Goal: Task Accomplishment & Management: Use online tool/utility

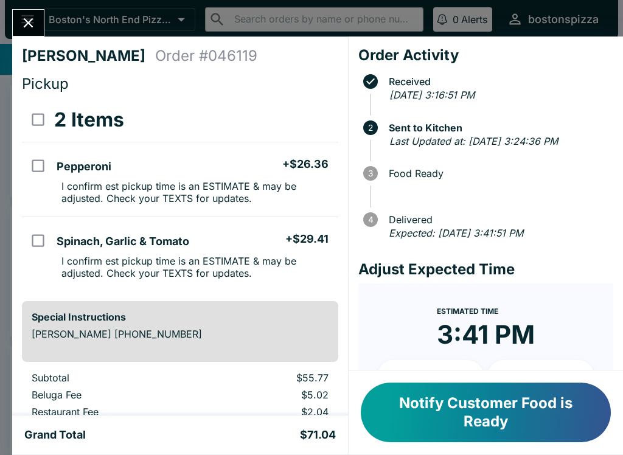
scroll to position [11, 0]
click at [516, 403] on button "Notify Customer Food is Ready" at bounding box center [486, 413] width 250 height 60
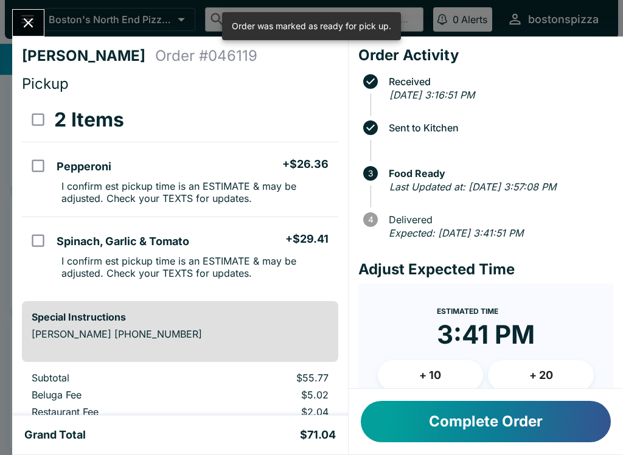
click at [533, 431] on button "Complete Order" at bounding box center [486, 421] width 250 height 41
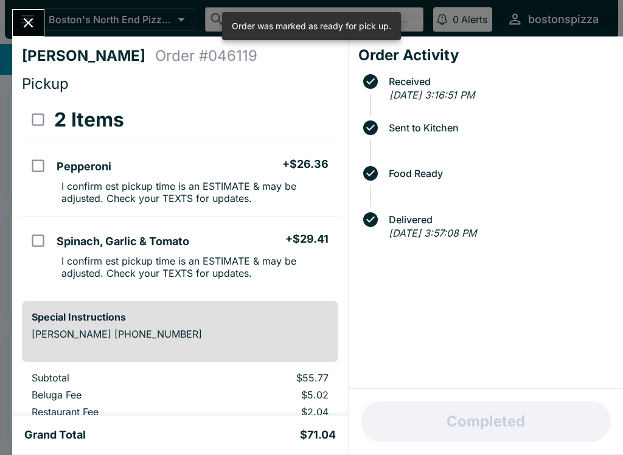
scroll to position [0, 0]
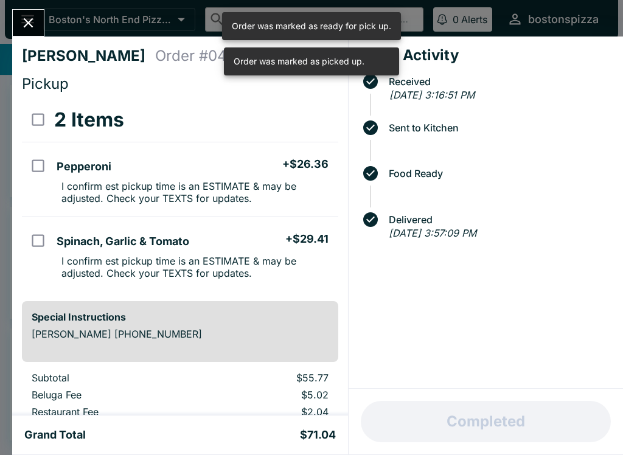
click at [31, 14] on button "Close" at bounding box center [28, 23] width 31 height 26
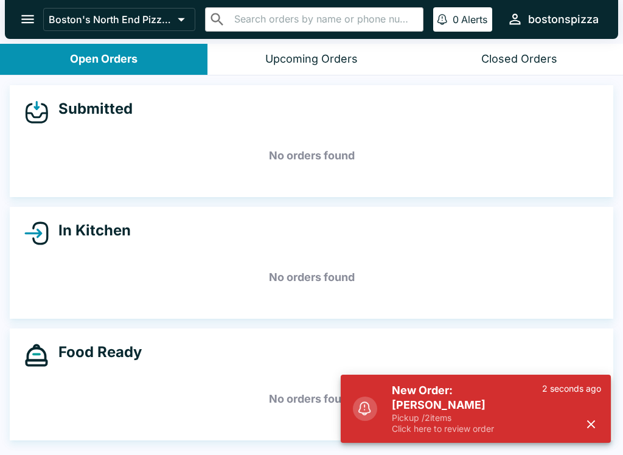
click at [426, 419] on p "Pickup / 2 items" at bounding box center [467, 417] width 150 height 11
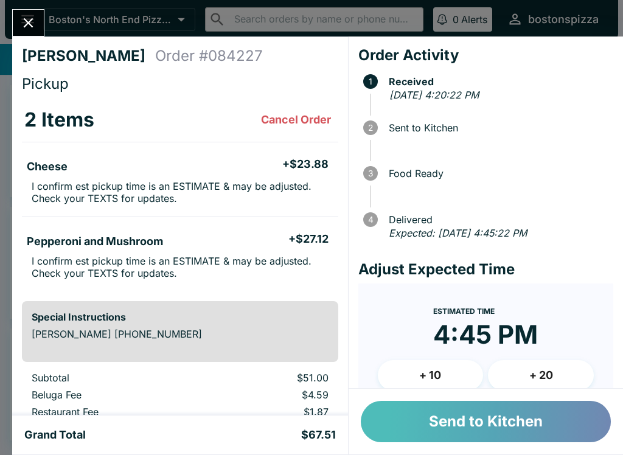
click at [455, 409] on button "Send to Kitchen" at bounding box center [486, 421] width 250 height 41
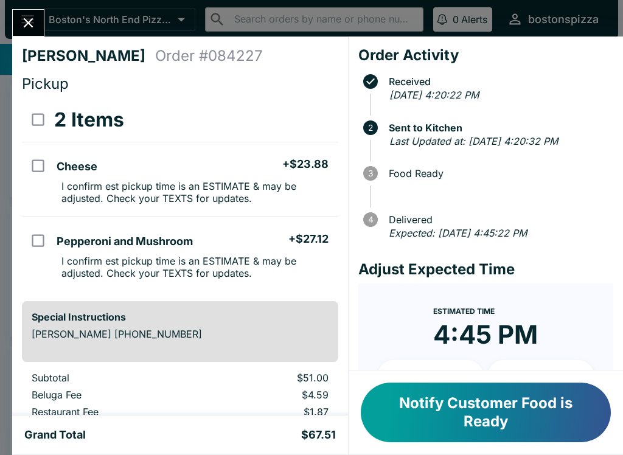
click at [24, 23] on icon "Close" at bounding box center [28, 23] width 16 height 16
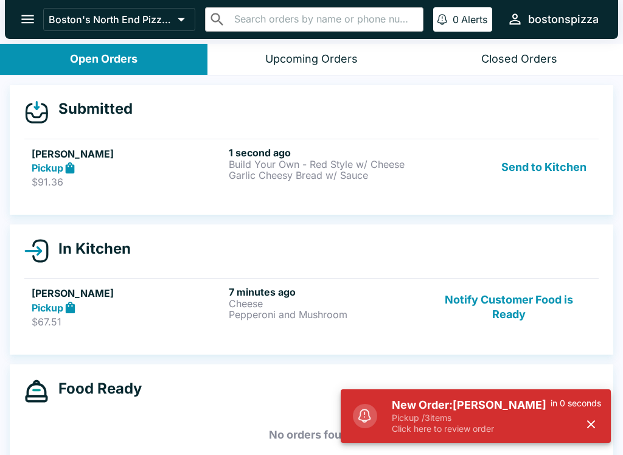
click at [443, 405] on h5 "New Order: [PERSON_NAME]" at bounding box center [471, 405] width 159 height 15
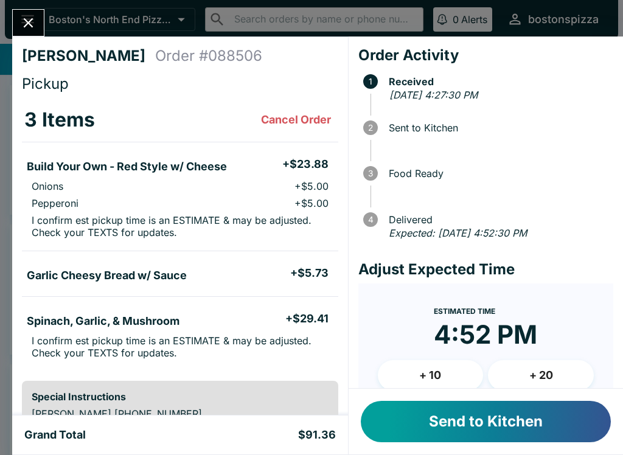
click at [470, 418] on button "Send to Kitchen" at bounding box center [486, 421] width 250 height 41
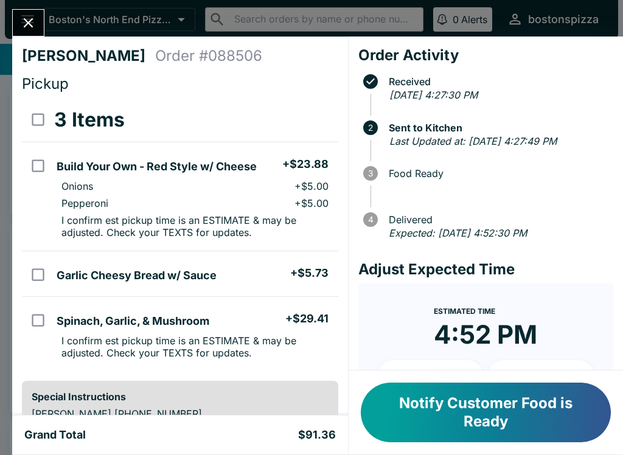
click at [26, 29] on icon "Close" at bounding box center [28, 23] width 16 height 16
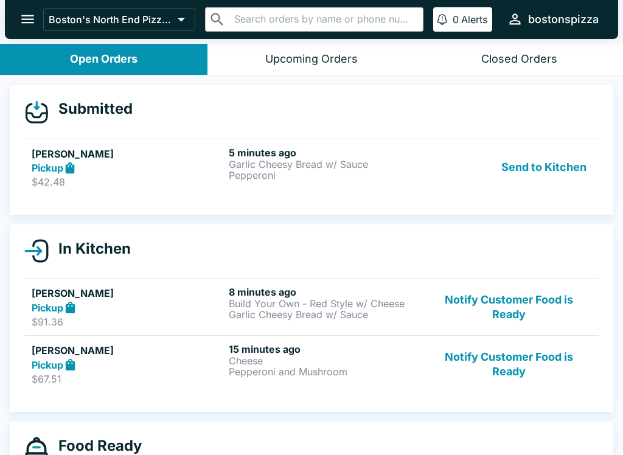
click at [182, 155] on h5 "[PERSON_NAME]" at bounding box center [128, 154] width 192 height 15
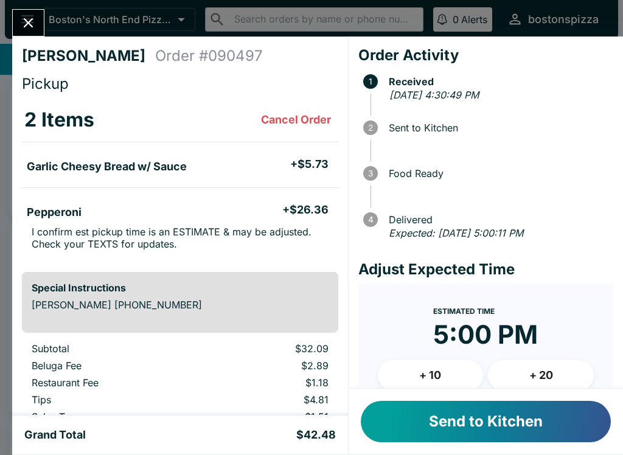
click at [522, 417] on button "Send to Kitchen" at bounding box center [486, 421] width 250 height 41
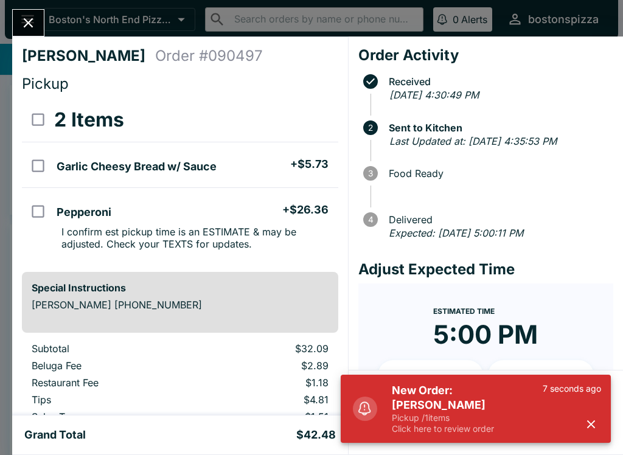
click at [33, 5] on div "[PERSON_NAME] Order # 090497 Pickup 2 Items Garlic Cheesy Bread w/ Sauce + $5.7…" at bounding box center [311, 227] width 623 height 455
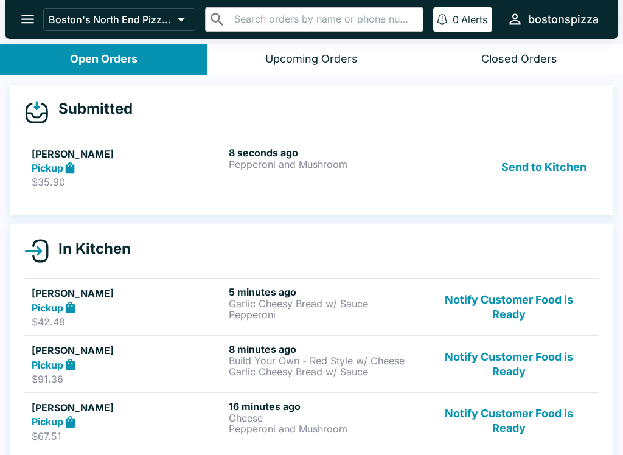
click at [343, 161] on p "Pepperoni and Mushroom" at bounding box center [325, 164] width 192 height 11
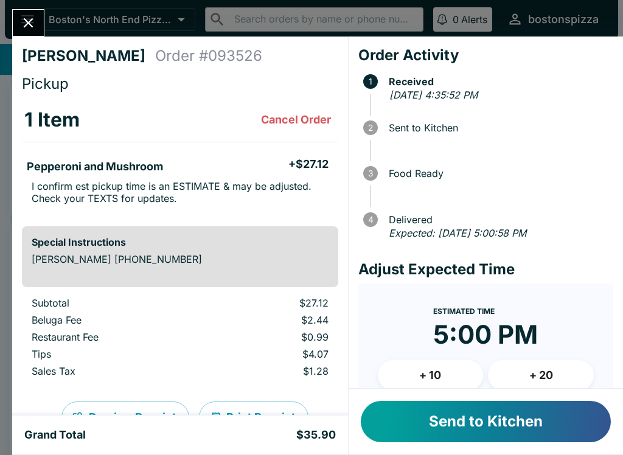
click at [544, 428] on button "Send to Kitchen" at bounding box center [486, 421] width 250 height 41
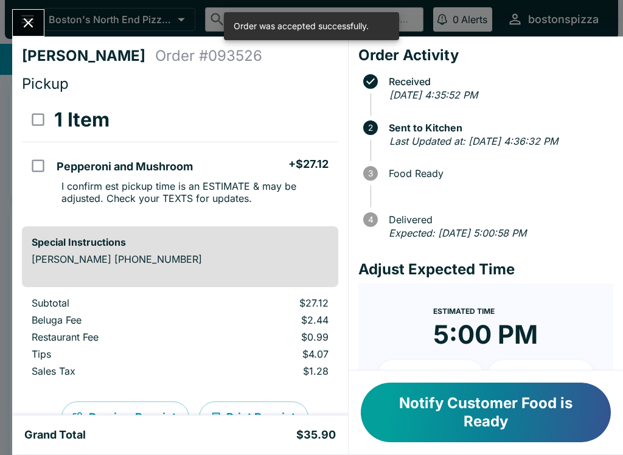
click at [25, 21] on icon "Close" at bounding box center [28, 23] width 16 height 16
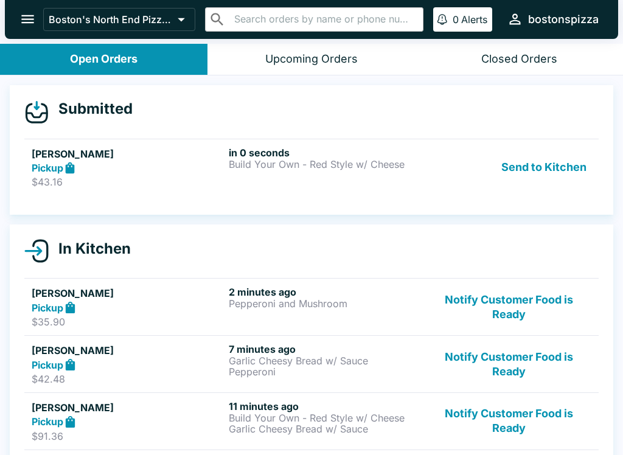
click at [95, 156] on h5 "[PERSON_NAME]" at bounding box center [128, 154] width 192 height 15
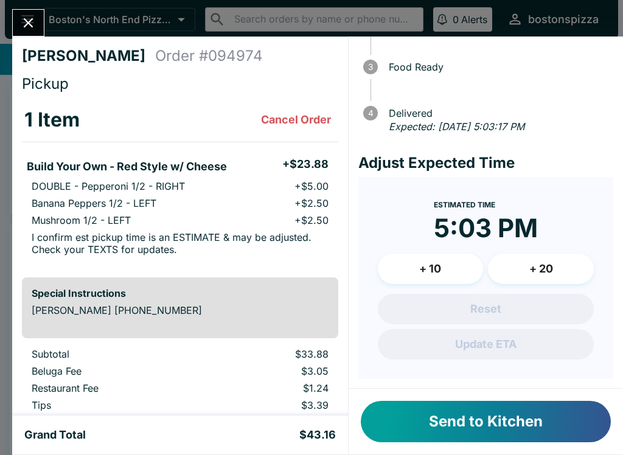
scroll to position [105, 0]
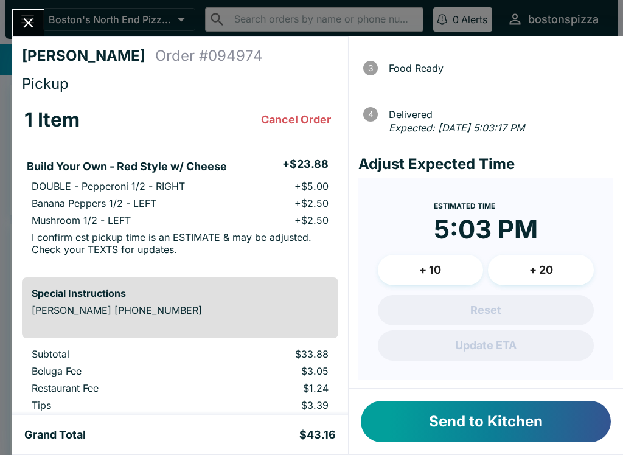
click at [450, 262] on button "+ 10" at bounding box center [431, 270] width 106 height 30
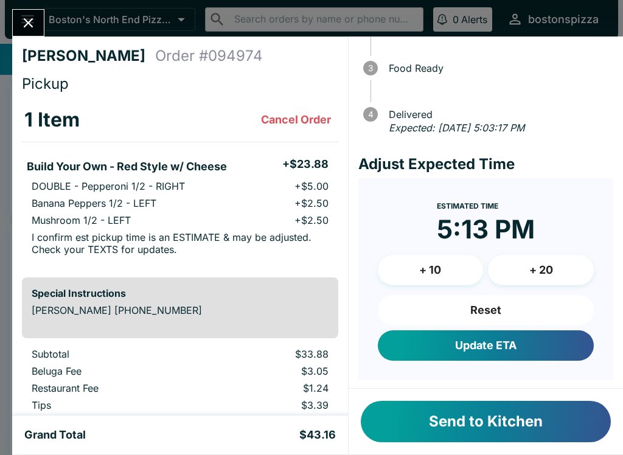
click at [491, 344] on button "Update ETA" at bounding box center [486, 345] width 216 height 30
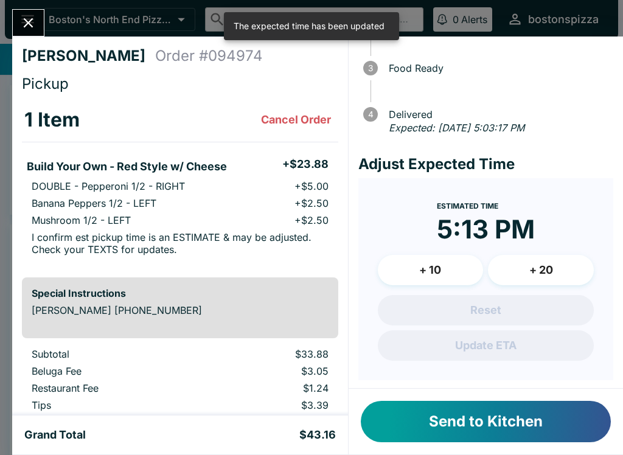
click at [513, 427] on button "Send to Kitchen" at bounding box center [486, 421] width 250 height 41
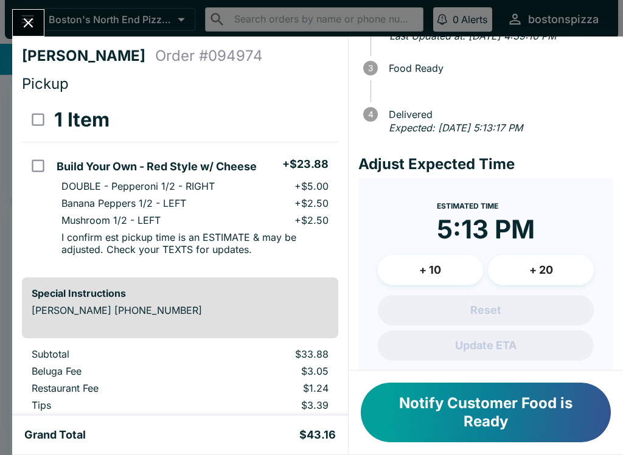
click at [41, 19] on button "Close" at bounding box center [28, 23] width 31 height 26
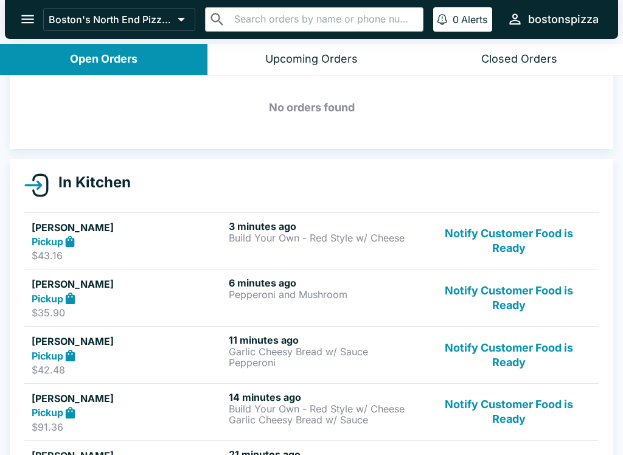
scroll to position [51, 0]
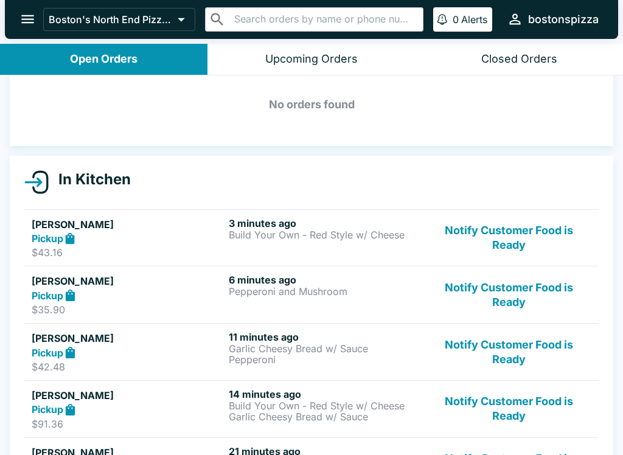
click at [526, 289] on button "Notify Customer Food is Ready" at bounding box center [508, 295] width 165 height 42
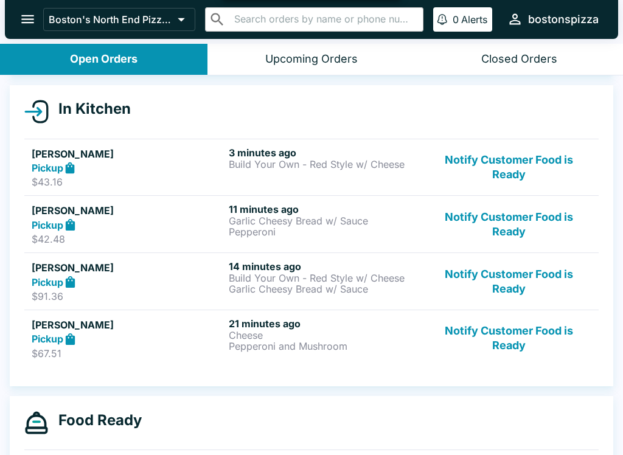
scroll to position [119, 0]
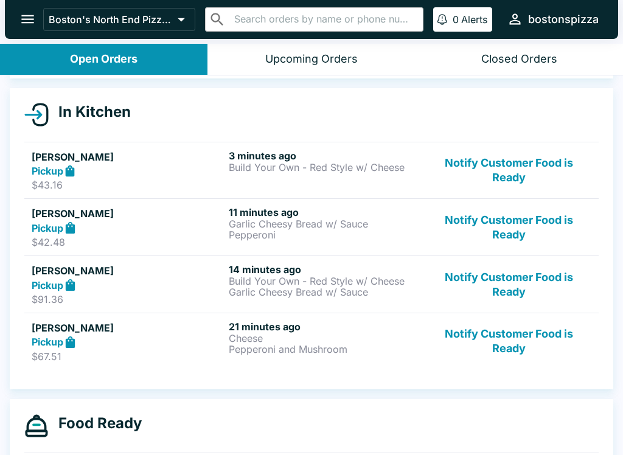
click at [519, 338] on button "Notify Customer Food is Ready" at bounding box center [508, 342] width 165 height 42
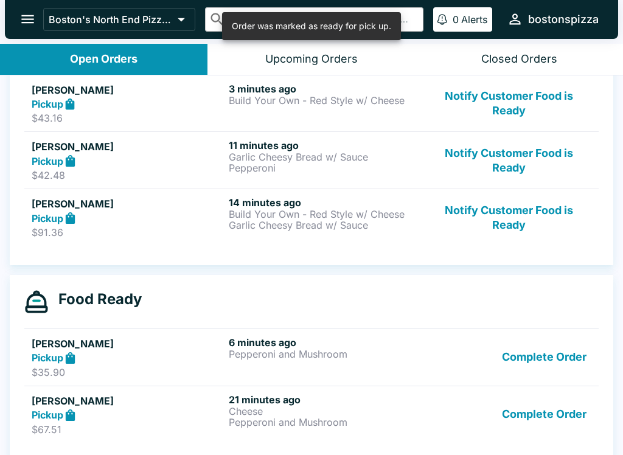
scroll to position [197, 0]
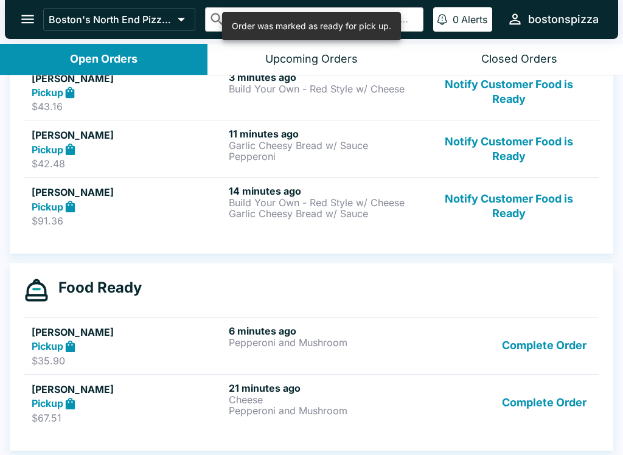
click at [275, 340] on p "Pepperoni and Mushroom" at bounding box center [325, 342] width 192 height 11
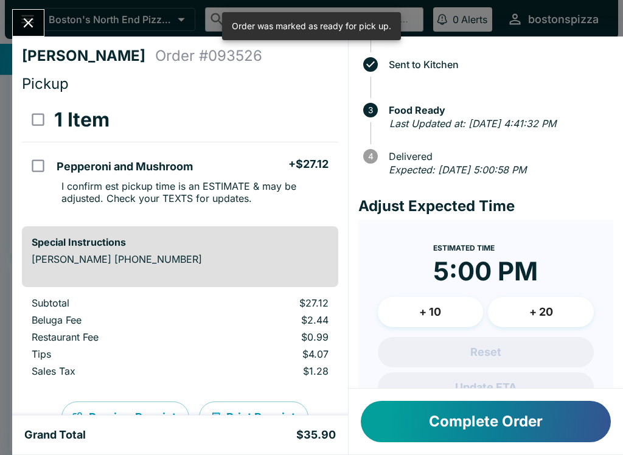
scroll to position [63, 0]
click at [450, 325] on button "+ 10" at bounding box center [431, 312] width 106 height 30
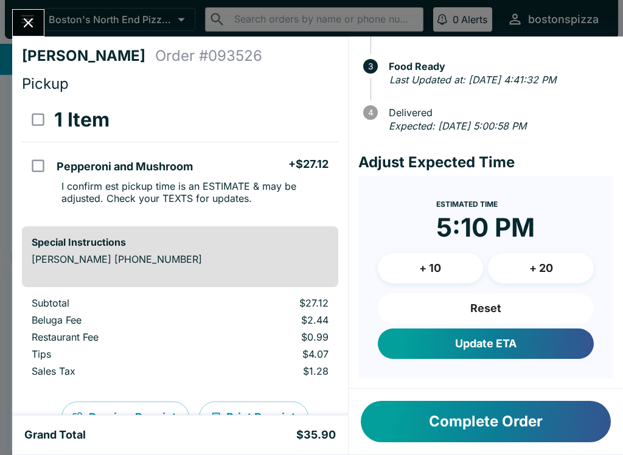
scroll to position [120, 0]
click at [499, 339] on button "Update ETA" at bounding box center [486, 343] width 216 height 30
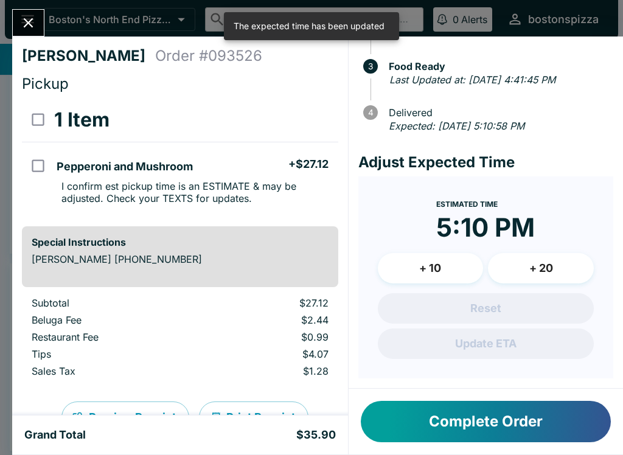
click at [40, 31] on button "Close" at bounding box center [28, 23] width 31 height 26
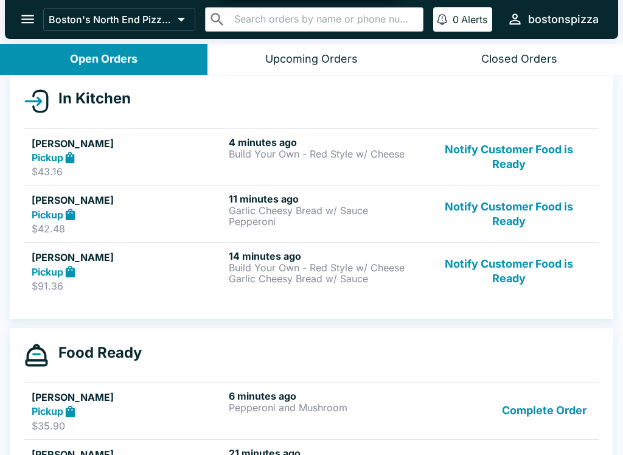
scroll to position [130, 0]
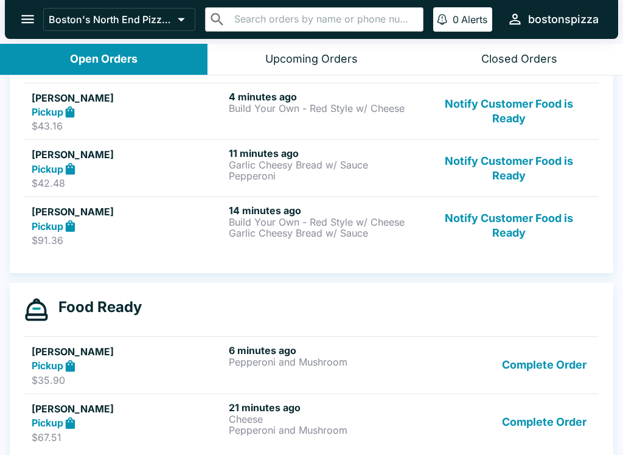
click at [551, 363] on button "Complete Order" at bounding box center [544, 365] width 94 height 42
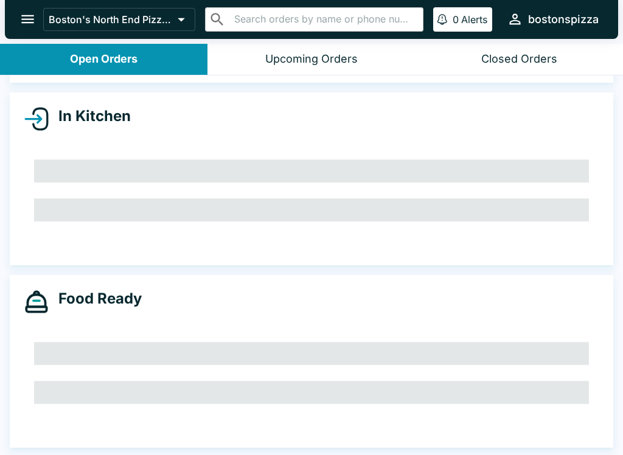
scroll to position [143, 0]
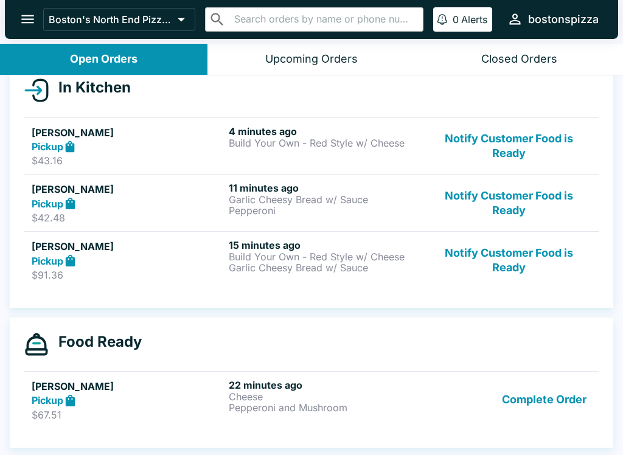
click at [19, 18] on button "open drawer" at bounding box center [27, 19] width 31 height 31
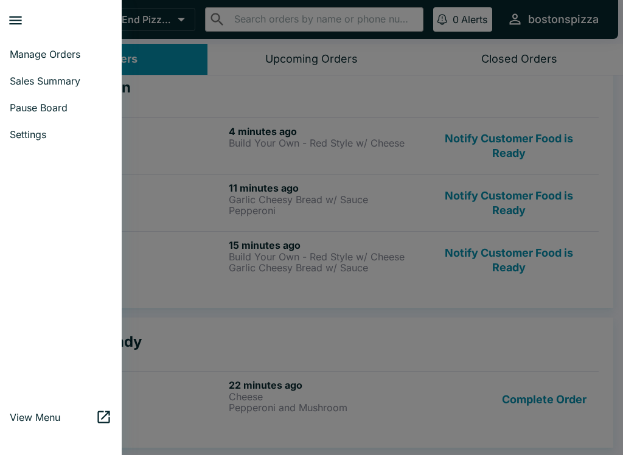
click at [77, 55] on span "Manage Orders" at bounding box center [61, 54] width 102 height 12
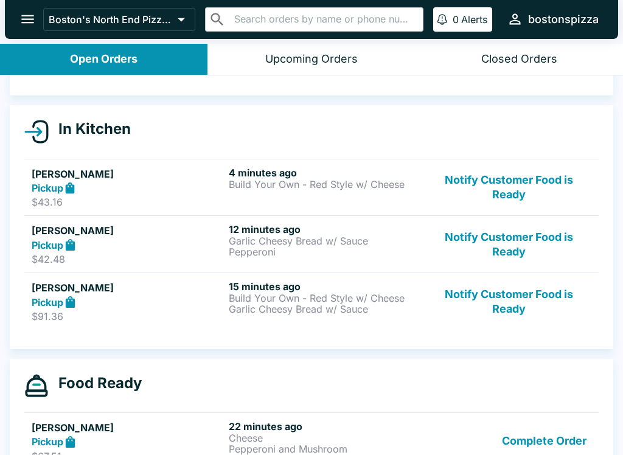
scroll to position [102, 0]
click at [512, 307] on button "Notify Customer Food is Ready" at bounding box center [508, 301] width 165 height 42
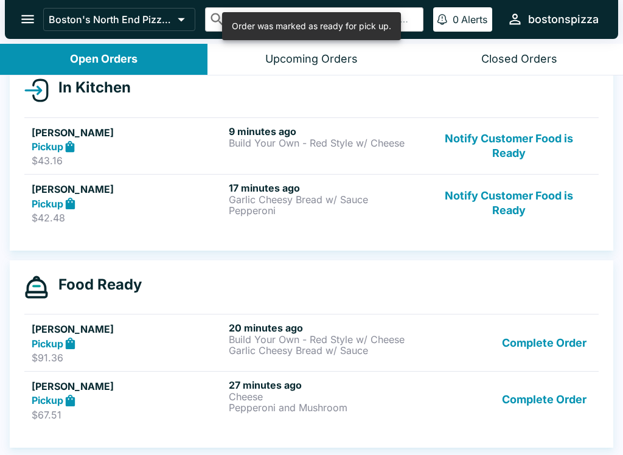
scroll to position [143, 0]
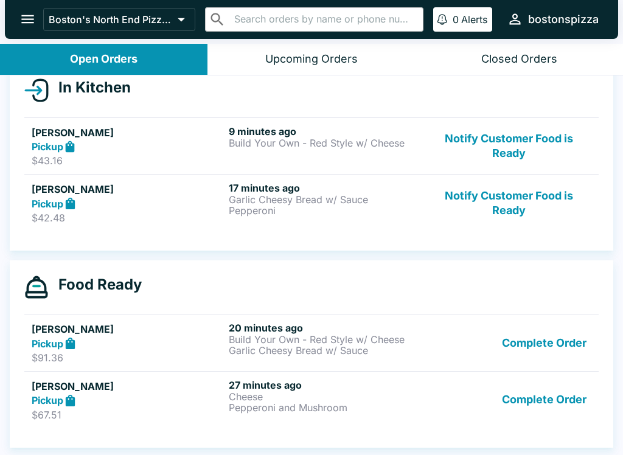
click at [74, 336] on icon at bounding box center [70, 343] width 14 height 14
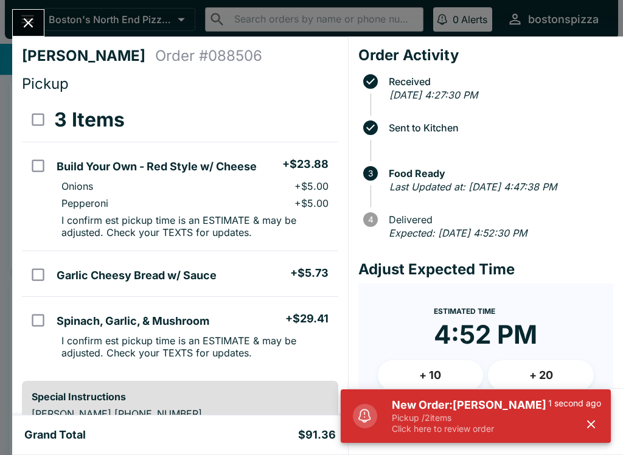
click at [415, 430] on p "Click here to review order" at bounding box center [470, 428] width 156 height 11
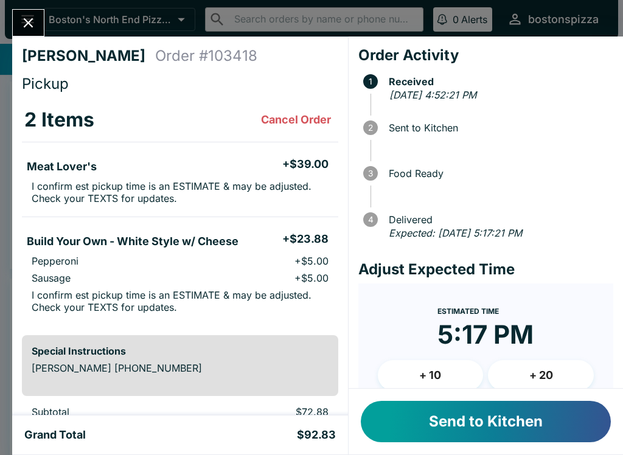
click at [506, 422] on button "Send to Kitchen" at bounding box center [486, 421] width 250 height 41
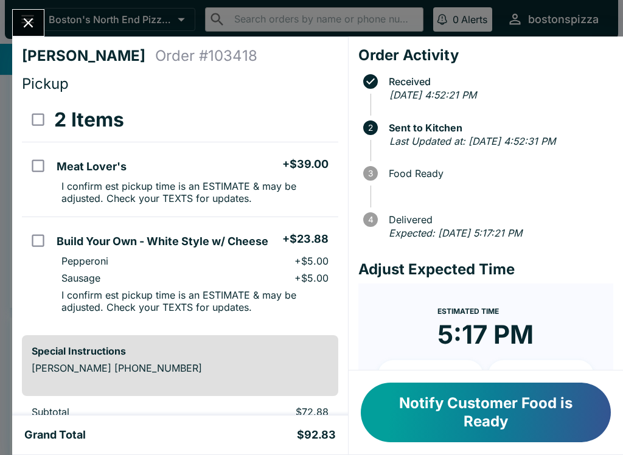
click at [15, 21] on button "Close" at bounding box center [28, 23] width 31 height 26
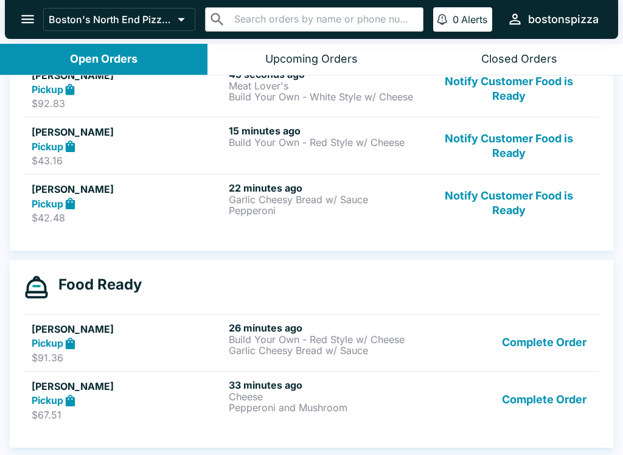
scroll to position [200, 0]
click at [273, 397] on p "Cheese" at bounding box center [325, 396] width 192 height 11
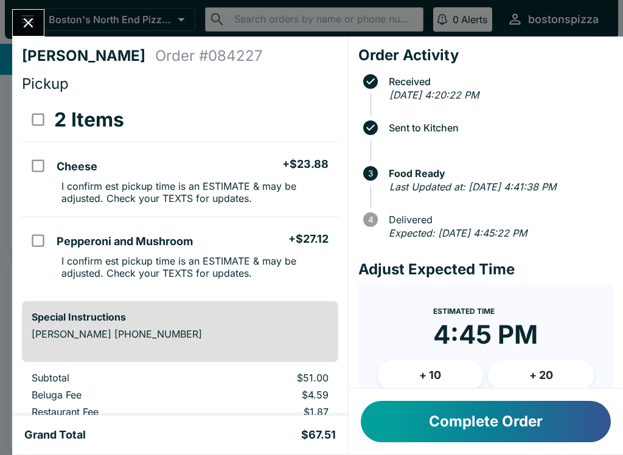
click at [26, 16] on icon "Close" at bounding box center [28, 23] width 16 height 16
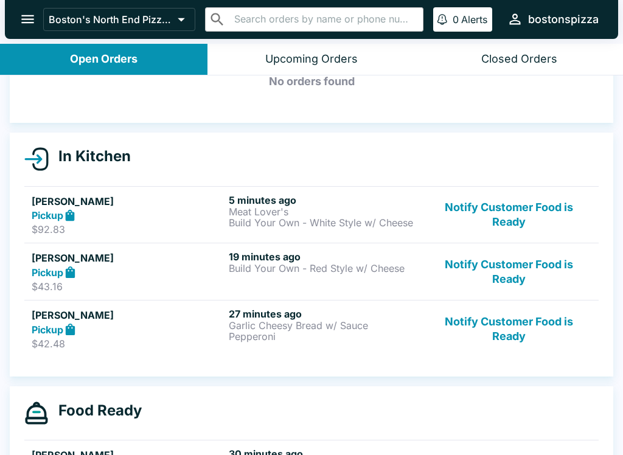
scroll to position [75, 0]
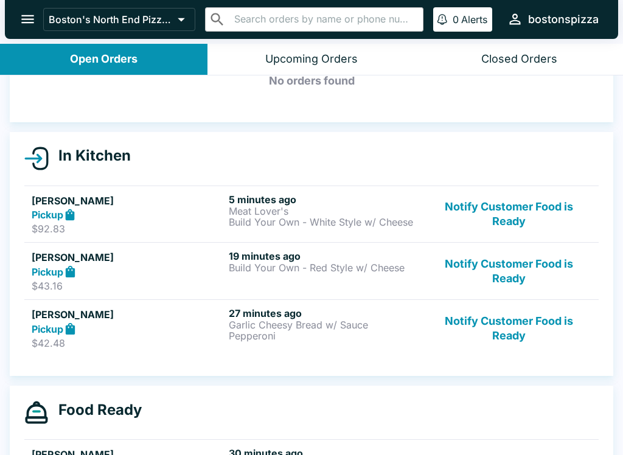
click at [524, 267] on button "Notify Customer Food is Ready" at bounding box center [508, 271] width 165 height 42
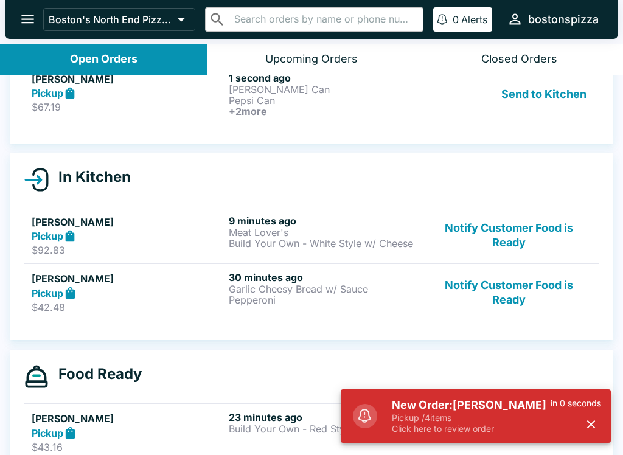
click at [442, 401] on h5 "New Order: [PERSON_NAME]" at bounding box center [471, 405] width 159 height 15
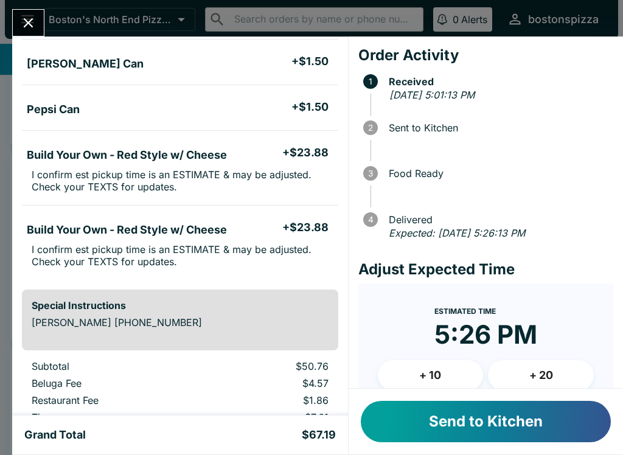
scroll to position [102, 0]
click at [26, 18] on icon "Close" at bounding box center [28, 23] width 16 height 16
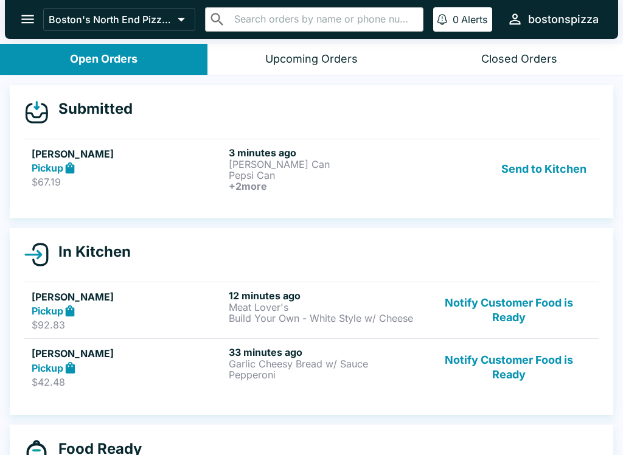
click at [336, 179] on p "Pepsi Can" at bounding box center [325, 175] width 192 height 11
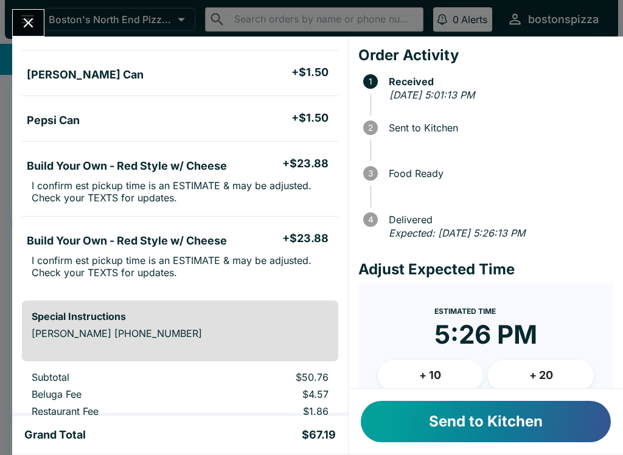
scroll to position [94, 0]
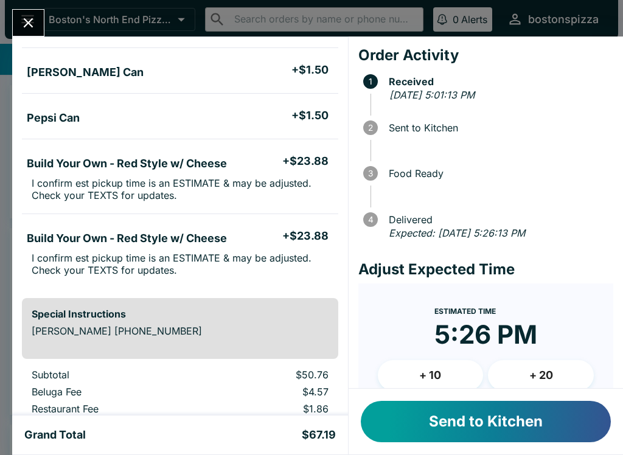
click at [505, 420] on button "Send to Kitchen" at bounding box center [486, 421] width 250 height 41
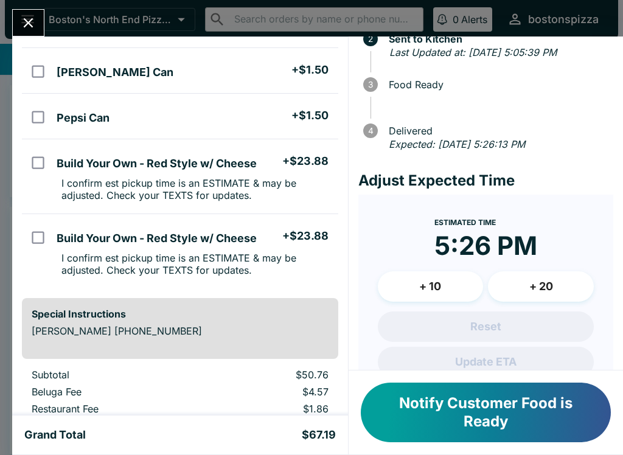
scroll to position [92, 0]
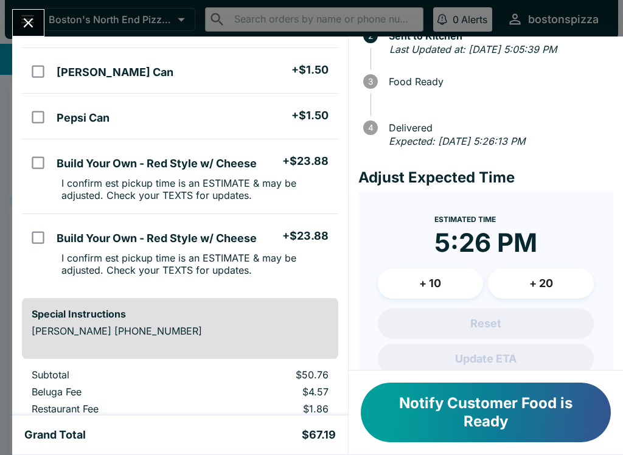
click at [445, 296] on button "+ 10" at bounding box center [431, 283] width 106 height 30
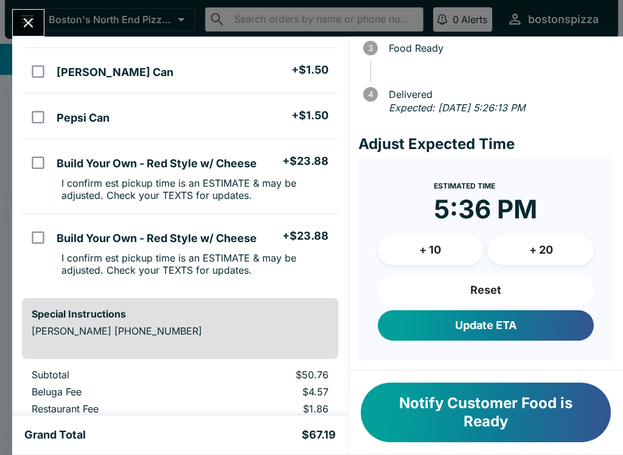
click at [506, 327] on button "Update ETA" at bounding box center [486, 325] width 216 height 30
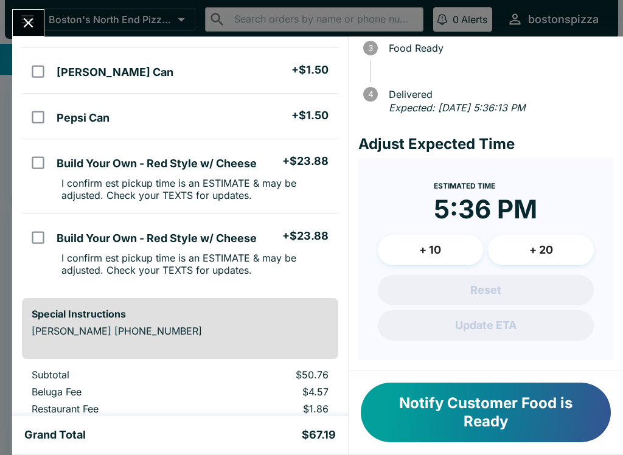
click at [33, 26] on icon "Close" at bounding box center [28, 23] width 16 height 16
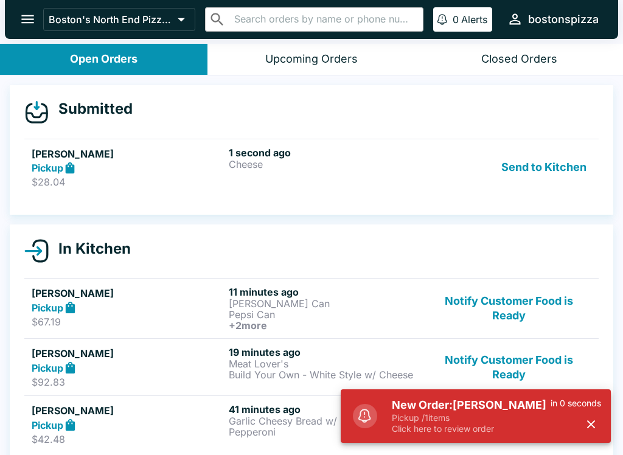
click at [248, 159] on p "Cheese" at bounding box center [325, 164] width 192 height 11
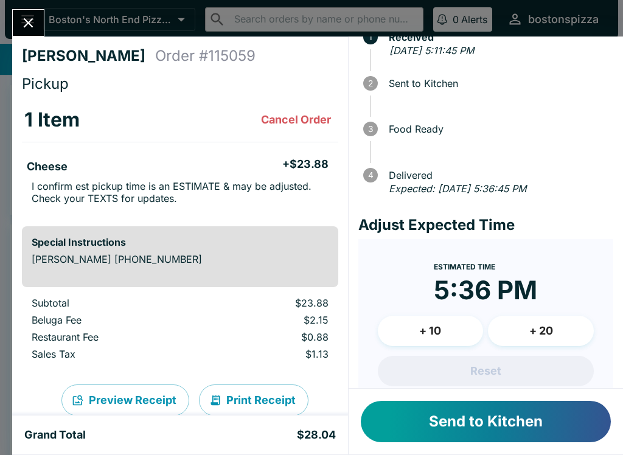
scroll to position [61, 0]
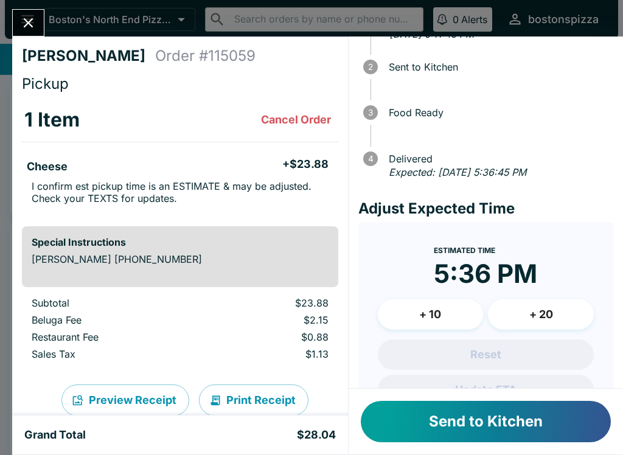
click at [455, 313] on button "+ 10" at bounding box center [431, 314] width 106 height 30
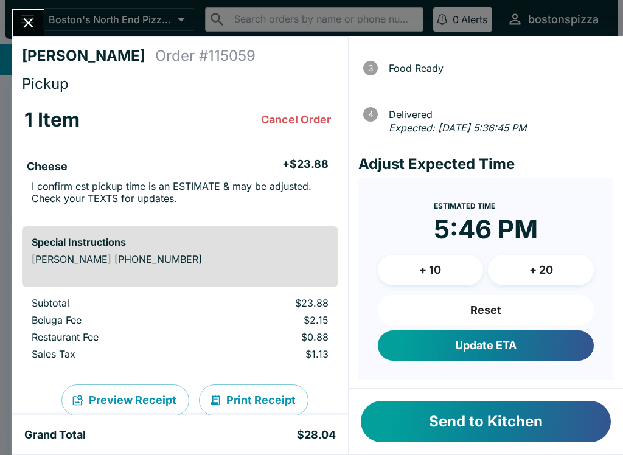
scroll to position [105, 0]
click at [514, 340] on button "Update ETA" at bounding box center [486, 345] width 216 height 30
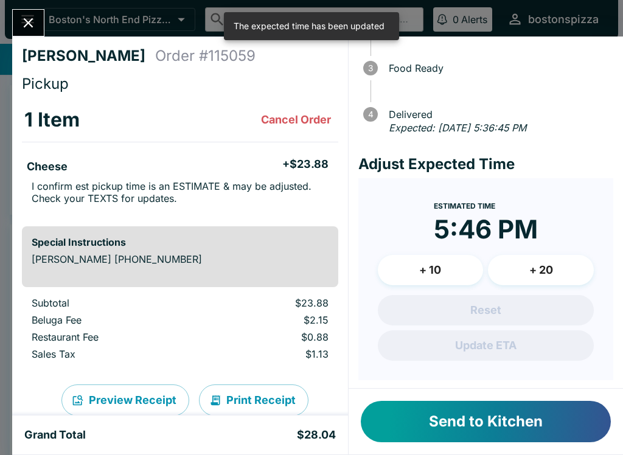
click at [521, 418] on button "Send to Kitchen" at bounding box center [486, 421] width 250 height 41
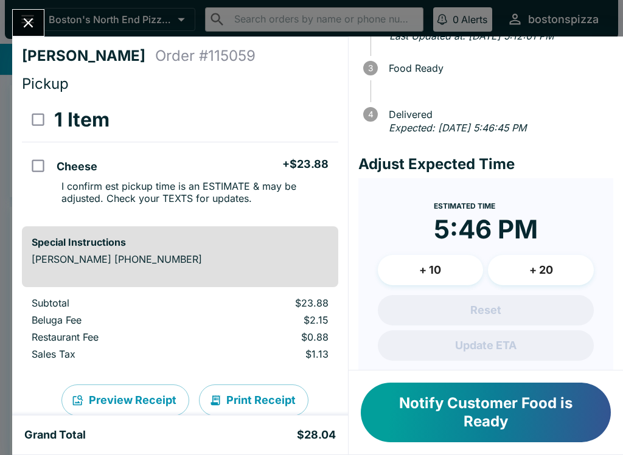
click at [21, 16] on icon "Close" at bounding box center [28, 23] width 16 height 16
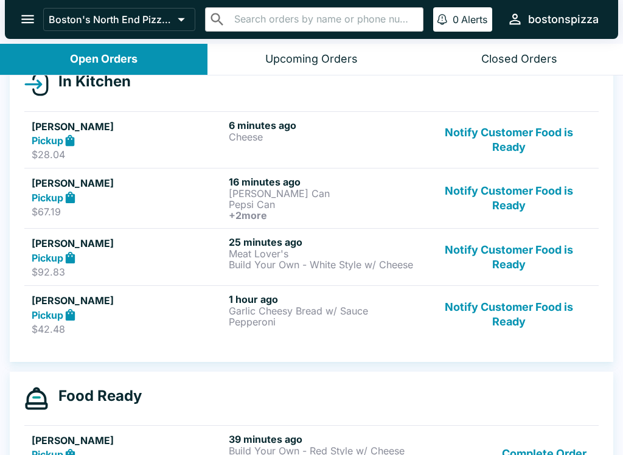
scroll to position [148, 0]
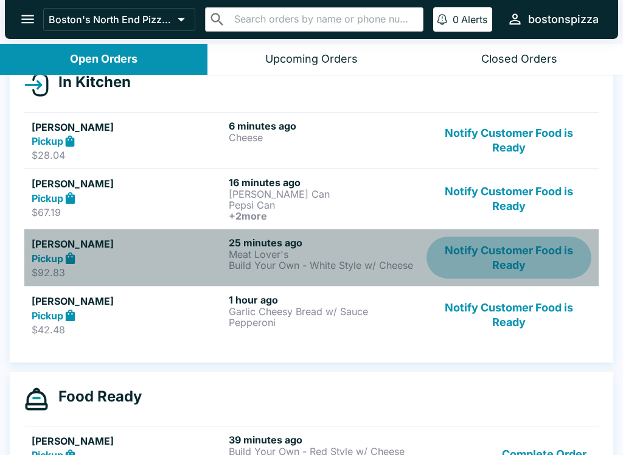
click at [523, 259] on button "Notify Customer Food is Ready" at bounding box center [508, 258] width 165 height 42
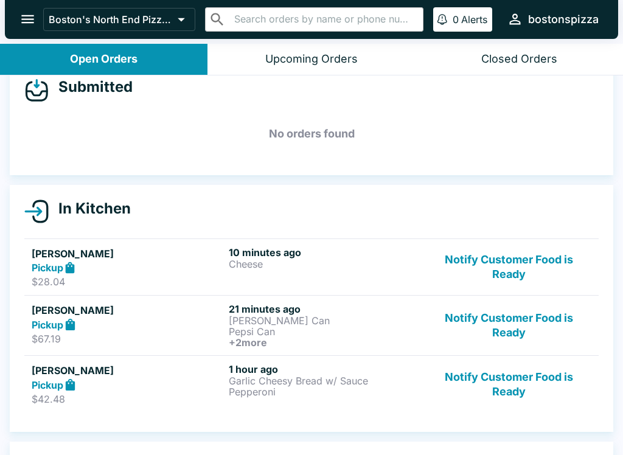
scroll to position [22, 0]
